Goal: Obtain resource: Download file/media

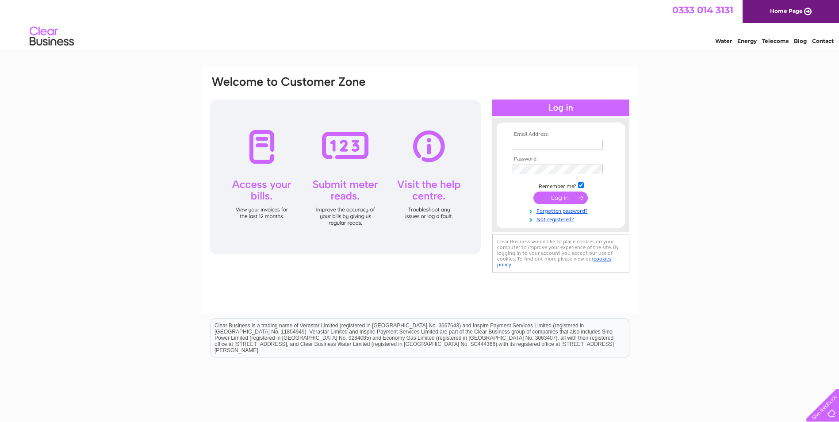
type input "finance@harmeny.org.uk"
click at [569, 197] on input "submit" at bounding box center [560, 198] width 54 height 12
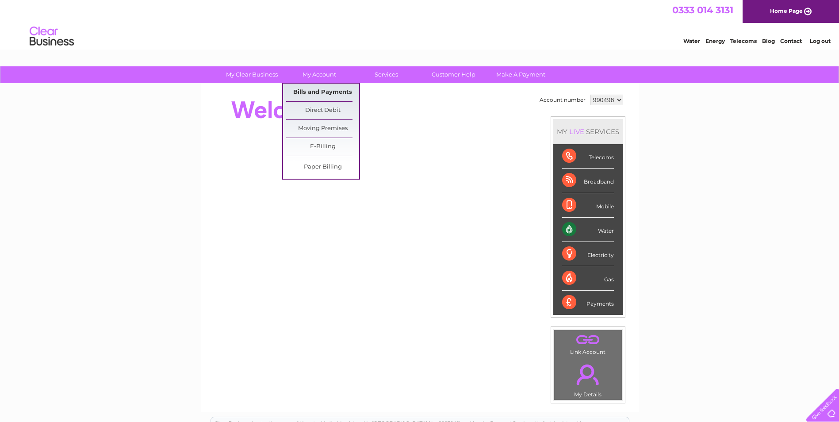
click at [328, 89] on link "Bills and Payments" at bounding box center [322, 93] width 73 height 18
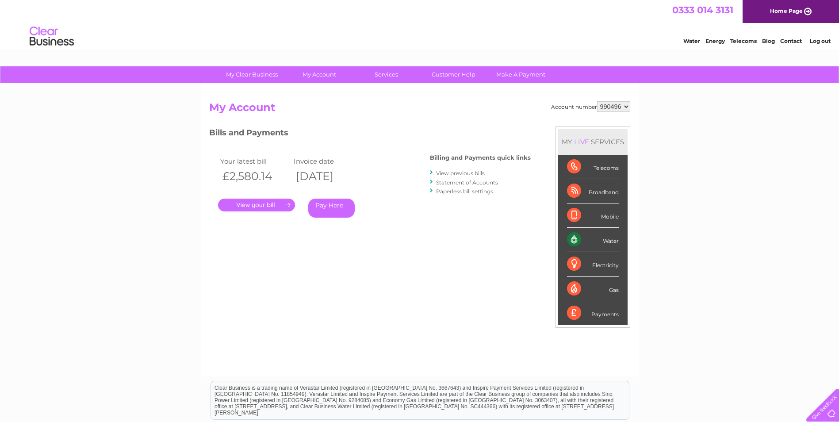
click at [268, 203] on link "." at bounding box center [256, 205] width 77 height 13
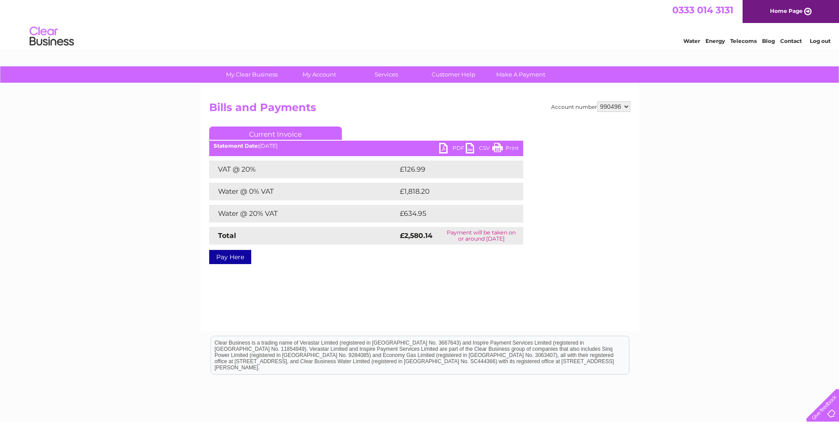
click at [448, 149] on link "PDF" at bounding box center [452, 149] width 27 height 13
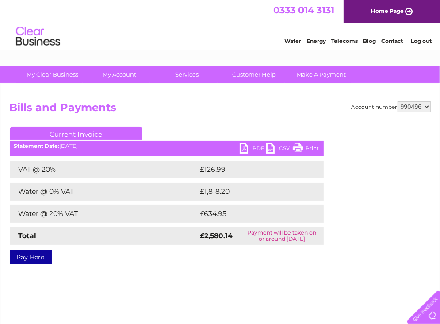
click at [248, 148] on link "PDF" at bounding box center [253, 149] width 27 height 13
click at [258, 145] on link "PDF" at bounding box center [253, 149] width 27 height 13
click at [244, 148] on link "PDF" at bounding box center [253, 149] width 27 height 13
click at [383, 100] on div "Account number 990496 Bills and Payments Current Invoice PDF CSV Print VAT @ 20%" at bounding box center [220, 208] width 438 height 248
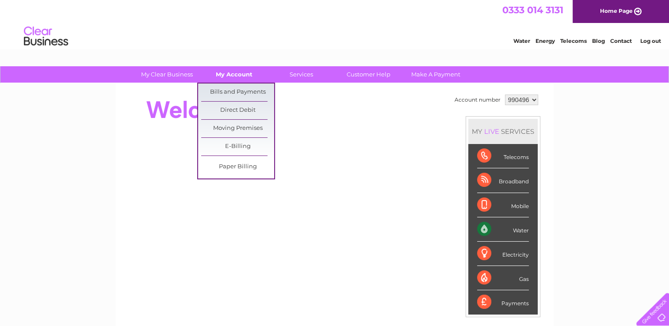
click at [240, 69] on link "My Account" at bounding box center [234, 74] width 73 height 16
click at [244, 91] on link "Bills and Payments" at bounding box center [237, 93] width 73 height 18
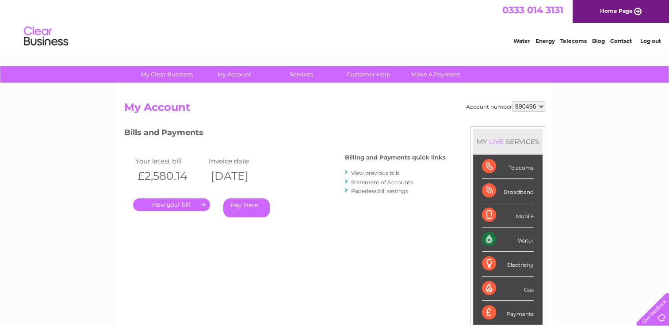
click at [161, 204] on link "." at bounding box center [171, 205] width 77 height 13
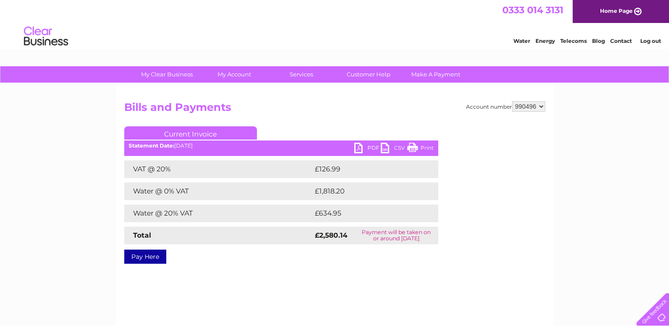
click at [372, 147] on link "PDF" at bounding box center [367, 149] width 27 height 13
click at [356, 149] on link "PDF" at bounding box center [367, 149] width 27 height 13
click at [371, 146] on link "PDF" at bounding box center [367, 149] width 27 height 13
drag, startPoint x: 578, startPoint y: 0, endPoint x: 431, endPoint y: 28, distance: 150.0
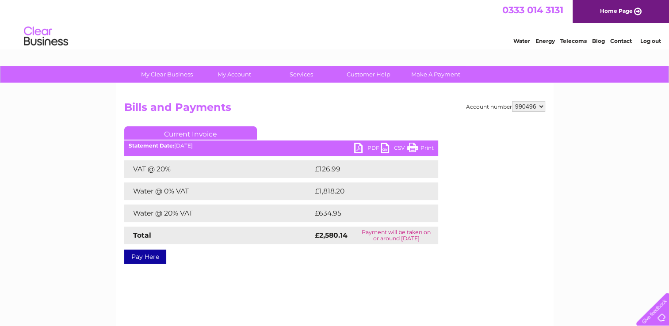
click at [431, 28] on div "Water Energy Telecoms Blog Contact Log out" at bounding box center [334, 37] width 669 height 29
drag, startPoint x: 588, startPoint y: 165, endPoint x: 520, endPoint y: 109, distance: 88.6
click at [583, 160] on div "My Clear Business Login Details My Details My Preferences Link Account My Accou…" at bounding box center [334, 274] width 669 height 416
